Goal: Task Accomplishment & Management: Use online tool/utility

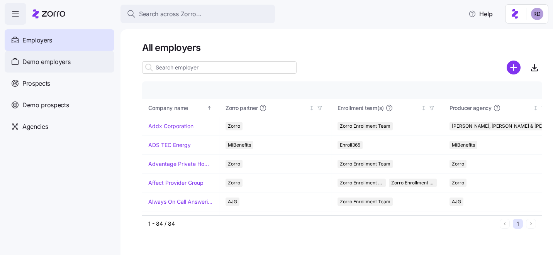
click at [45, 66] on span "Demo employers" at bounding box center [46, 62] width 48 height 10
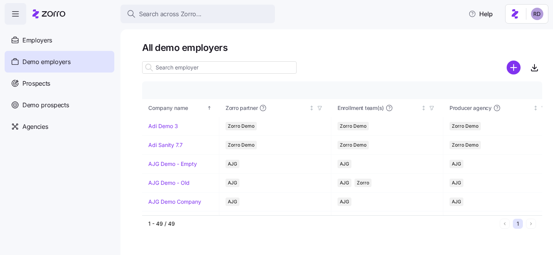
click at [193, 64] on input at bounding box center [219, 67] width 155 height 12
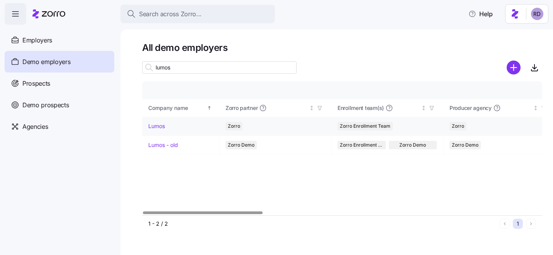
type input "lumos"
click at [157, 122] on link "Lumos" at bounding box center [156, 126] width 17 height 8
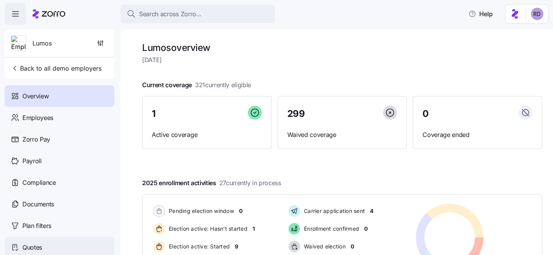
click at [67, 241] on div "Quotes" at bounding box center [60, 248] width 110 height 22
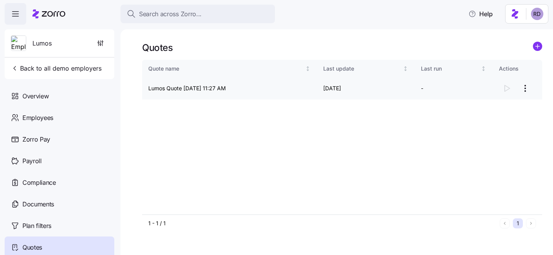
click at [526, 90] on html "Search across Zorro... Help Lumos Back to all demo employers Overview Employees…" at bounding box center [276, 125] width 553 height 251
click at [495, 105] on div "Continue setup" at bounding box center [481, 107] width 38 height 9
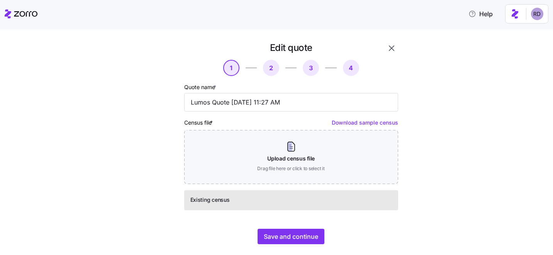
click at [234, 65] on span "1" at bounding box center [231, 68] width 16 height 16
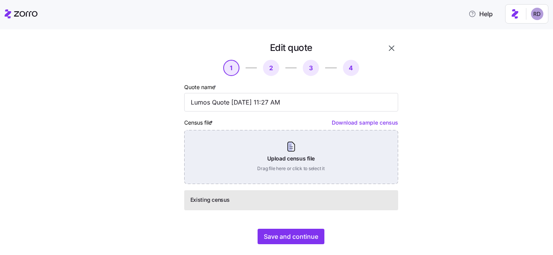
click at [310, 148] on div "Upload census file Drag file here or click to select it" at bounding box center [291, 157] width 214 height 54
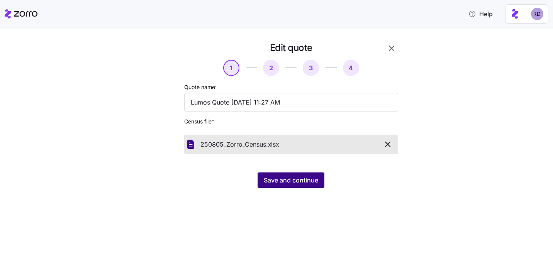
click at [289, 178] on span "Save and continue" at bounding box center [291, 180] width 54 height 9
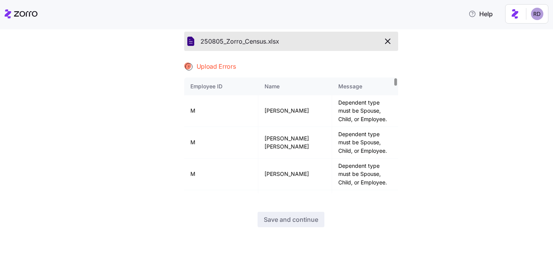
click at [389, 42] on icon "button" at bounding box center [388, 41] width 5 height 5
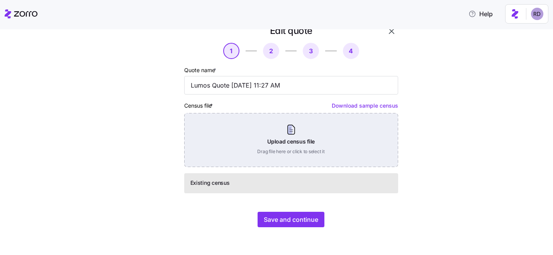
click at [271, 166] on div "Upload census file Drag file here or click to select it" at bounding box center [291, 140] width 214 height 54
click at [279, 157] on div "Upload census file Drag file here or click to select it" at bounding box center [291, 140] width 214 height 54
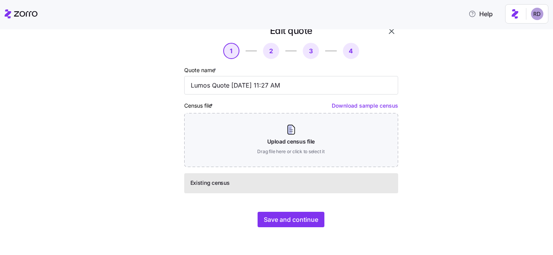
scroll to position [0, 0]
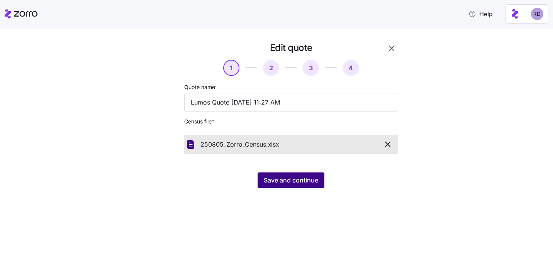
click at [297, 184] on span "Save and continue" at bounding box center [291, 180] width 54 height 9
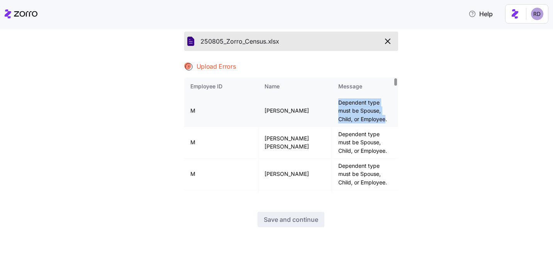
drag, startPoint x: 311, startPoint y: 103, endPoint x: 381, endPoint y: 111, distance: 70.8
click at [381, 111] on td "Dependent type must be Spouse, Child, or Employee." at bounding box center [365, 111] width 66 height 32
copy td "Dependent type must be Spouse, Child, or Employee"
